Goal: Find specific page/section: Find specific page/section

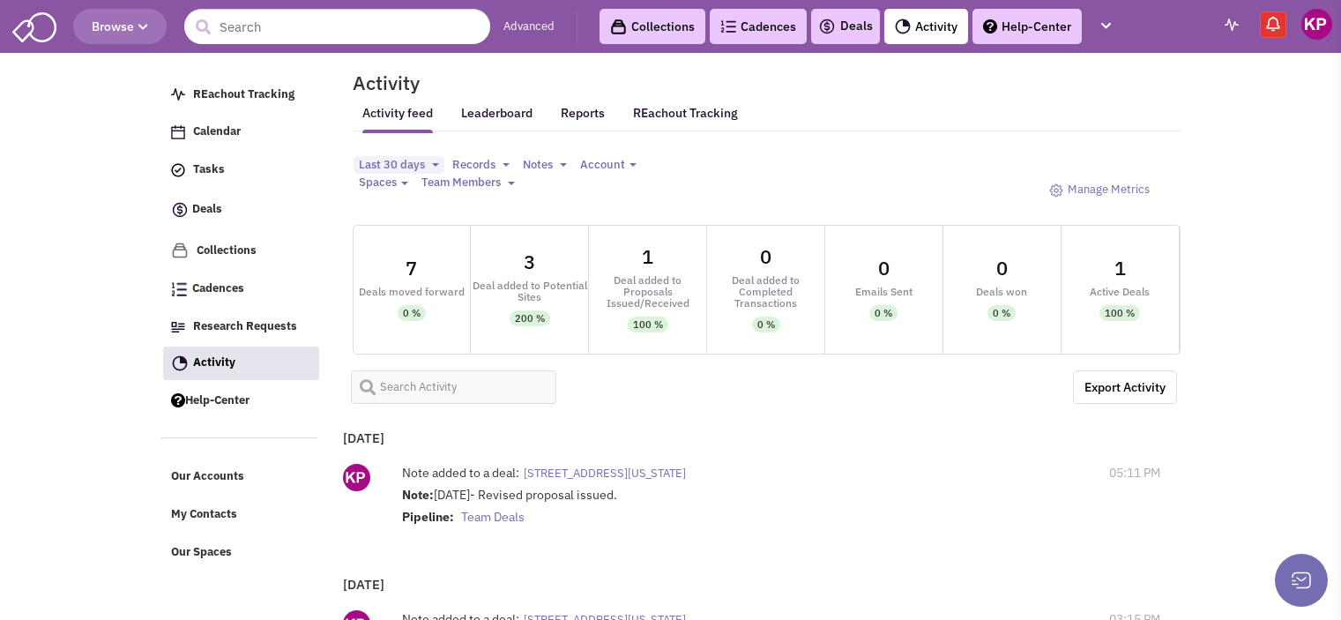
select select
click at [829, 33] on img at bounding box center [827, 26] width 18 height 21
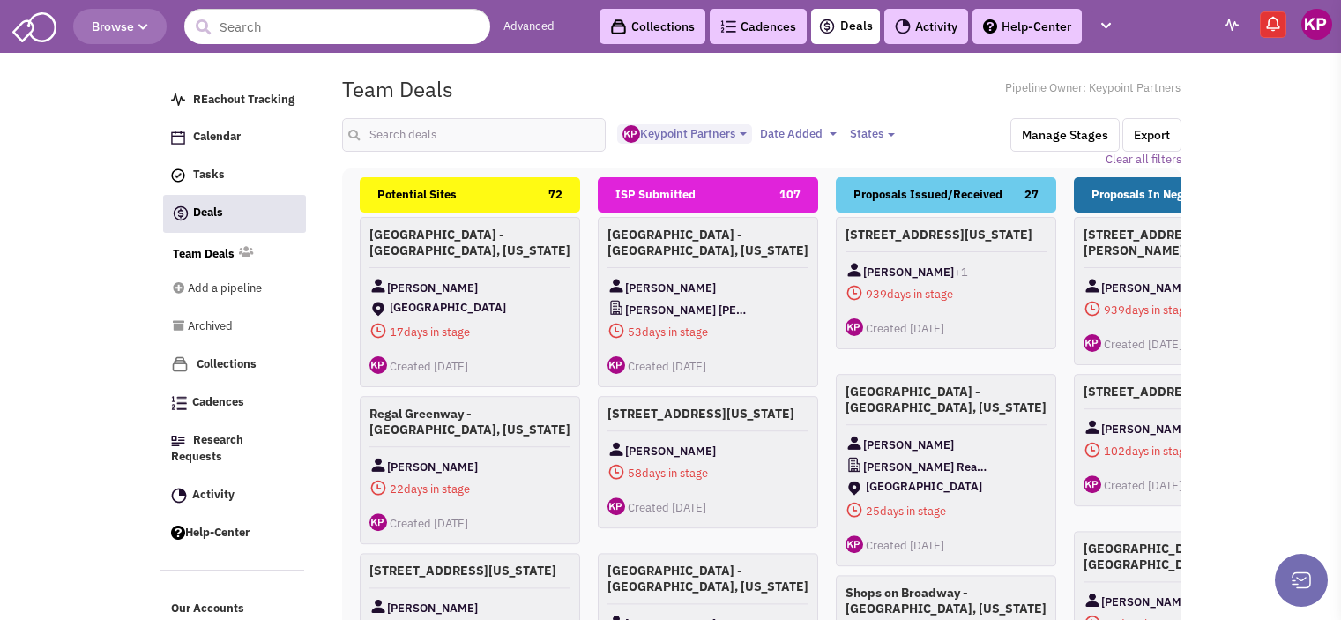
select select "1896"
select select
